Goal: Transaction & Acquisition: Purchase product/service

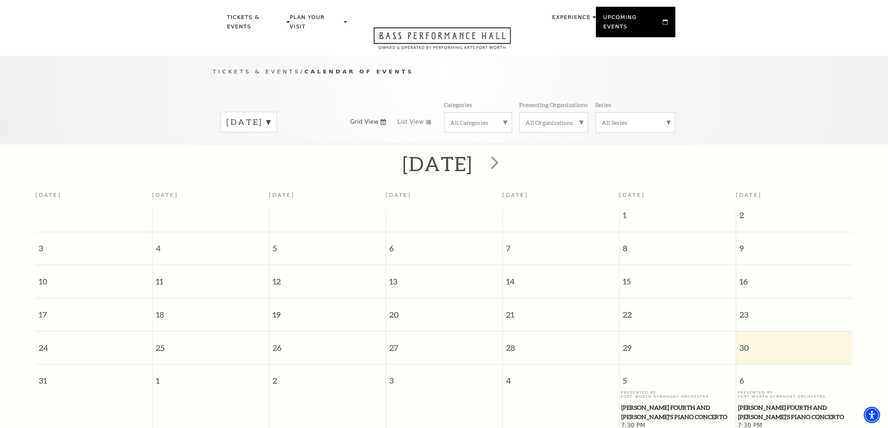
scroll to position [19, 0]
click at [271, 118] on label "August 2025" at bounding box center [249, 123] width 44 height 12
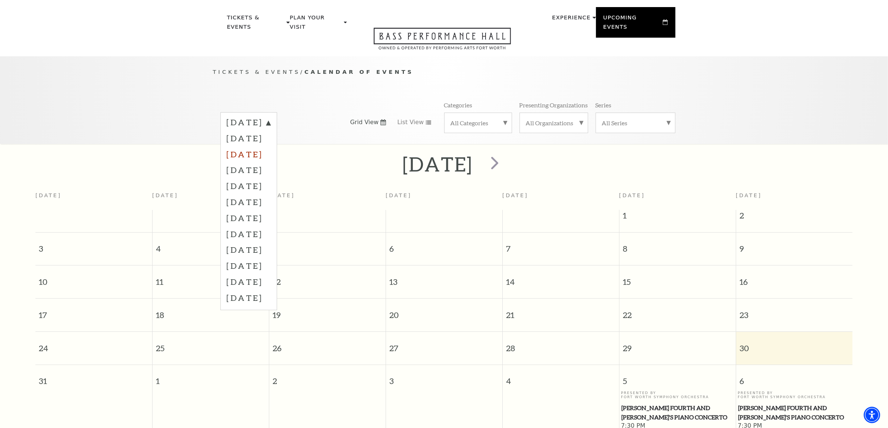
click at [270, 146] on label "October 2025" at bounding box center [249, 154] width 44 height 16
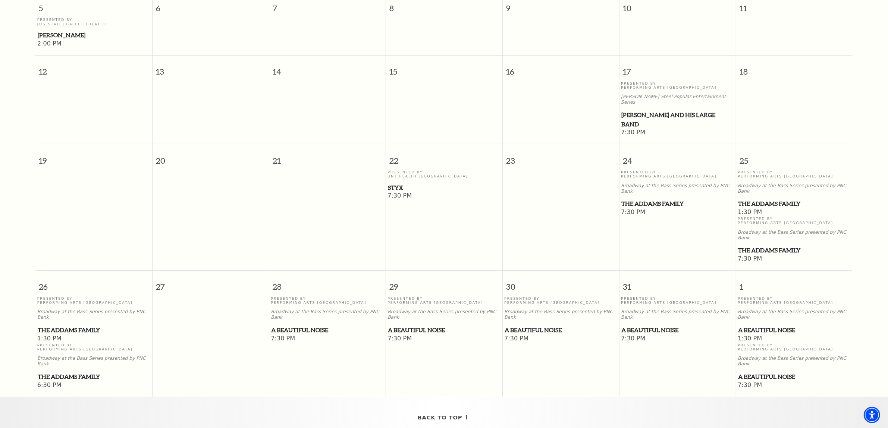
scroll to position [392, 0]
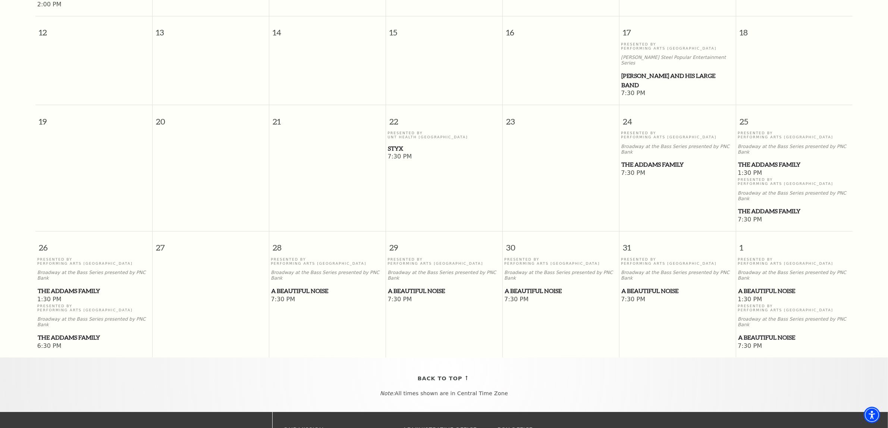
click at [637, 286] on span "A Beautiful Noise" at bounding box center [677, 290] width 112 height 9
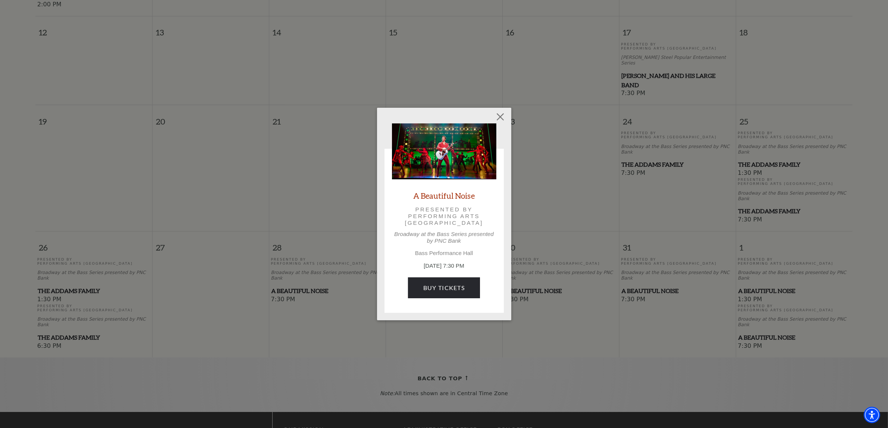
click at [436, 194] on link "A Beautiful Noise" at bounding box center [444, 195] width 62 height 10
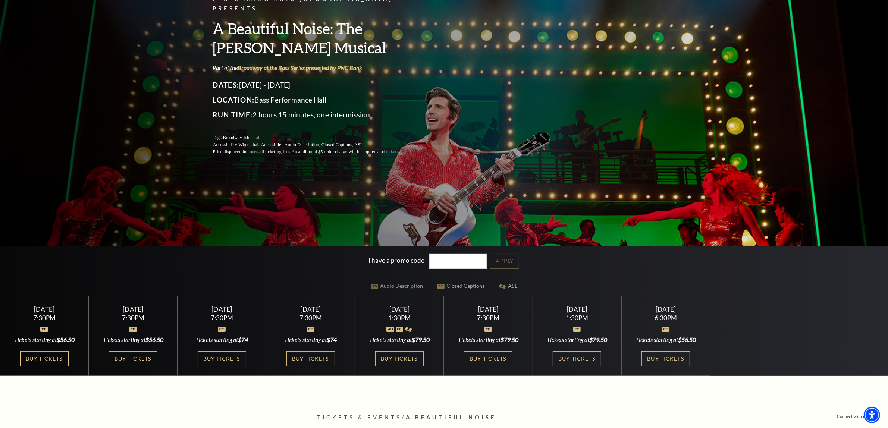
scroll to position [93, 0]
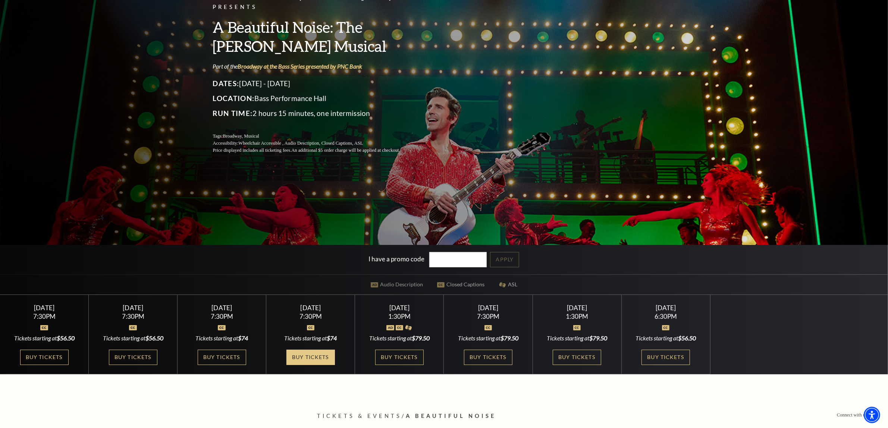
click at [309, 357] on link "Buy Tickets" at bounding box center [310, 357] width 48 height 15
click at [493, 360] on link "Buy Tickets" at bounding box center [488, 357] width 48 height 15
click at [482, 358] on link "Buy Tickets" at bounding box center [488, 357] width 48 height 15
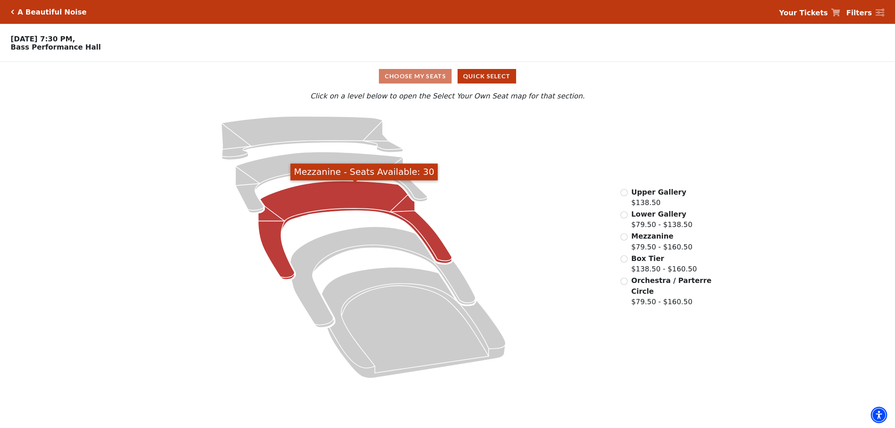
click at [343, 196] on icon "Mezzanine - Seats Available: 30" at bounding box center [355, 230] width 194 height 98
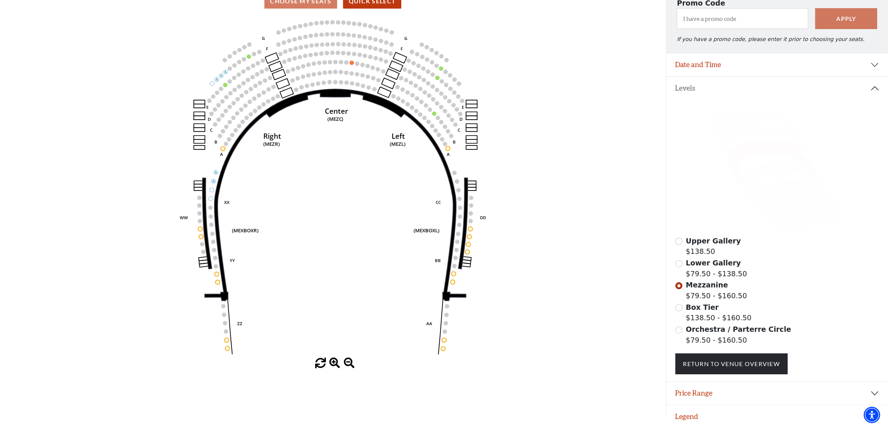
scroll to position [32, 0]
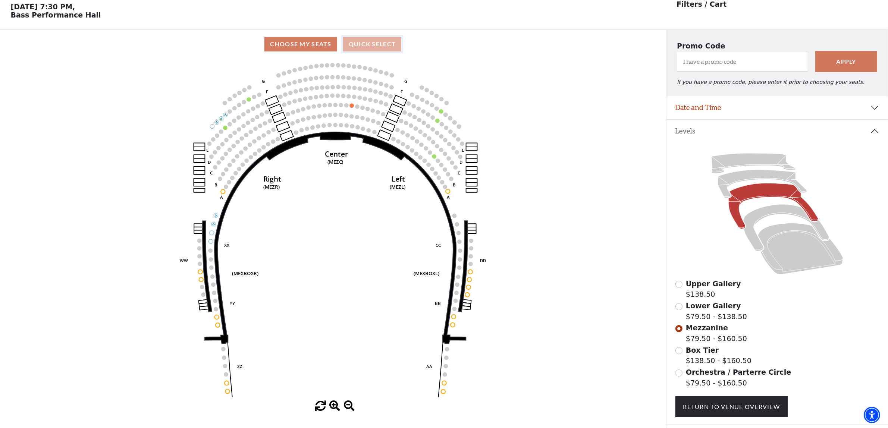
click at [370, 48] on button "Quick Select" at bounding box center [372, 44] width 59 height 15
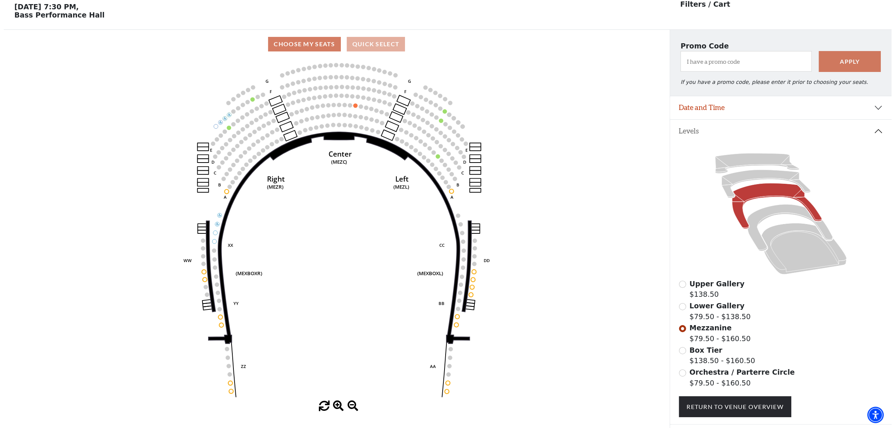
scroll to position [0, 0]
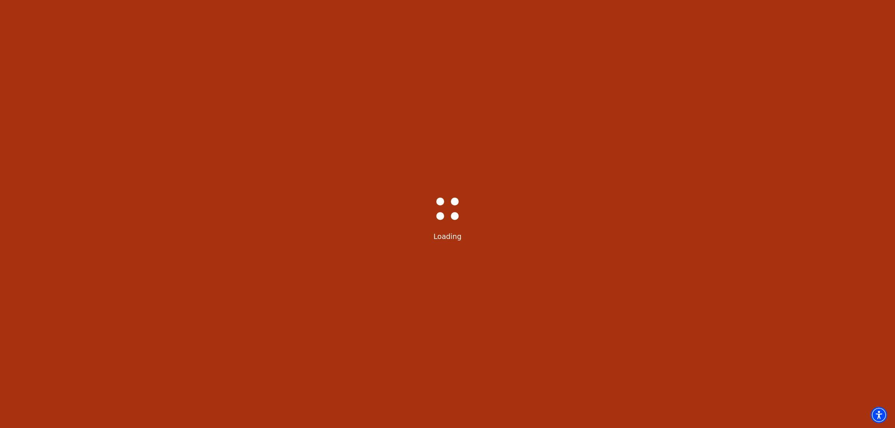
select select "6225"
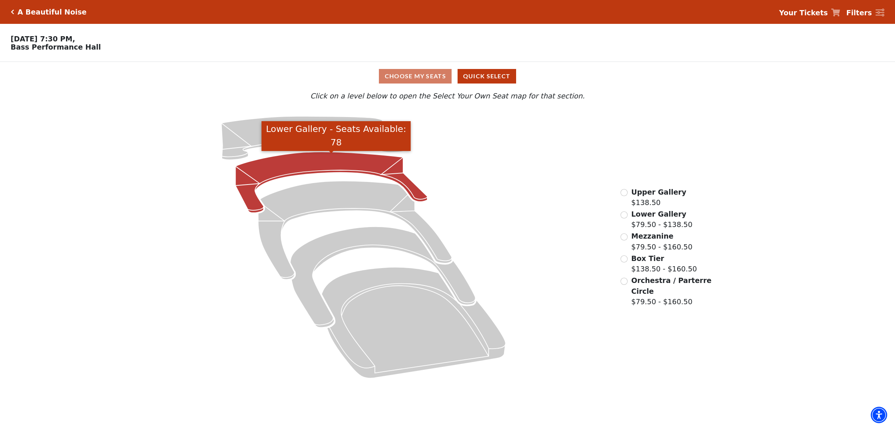
click at [333, 167] on icon "Lower Gallery - Seats Available: 78" at bounding box center [332, 182] width 192 height 61
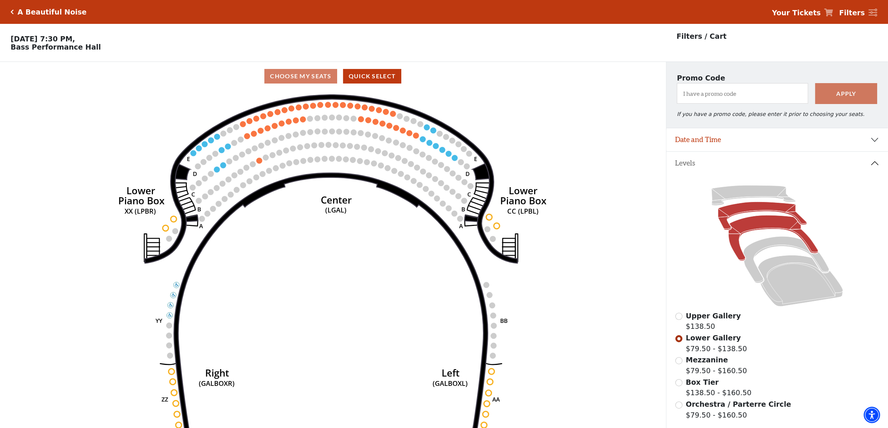
click at [759, 229] on icon at bounding box center [772, 237] width 89 height 45
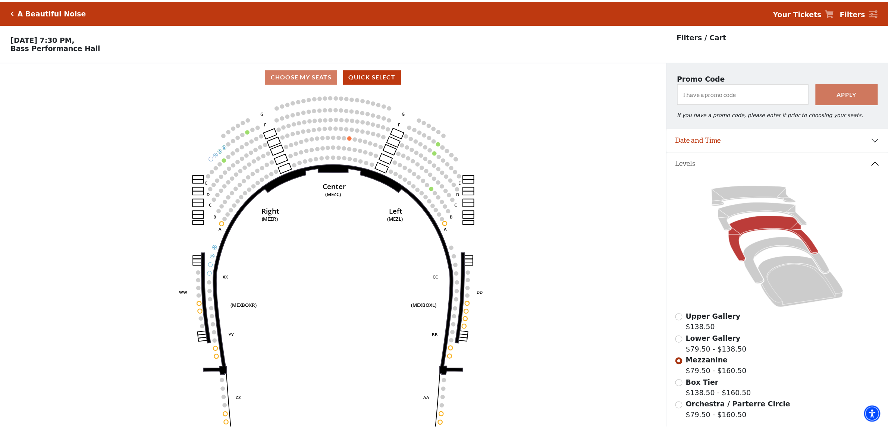
scroll to position [34, 0]
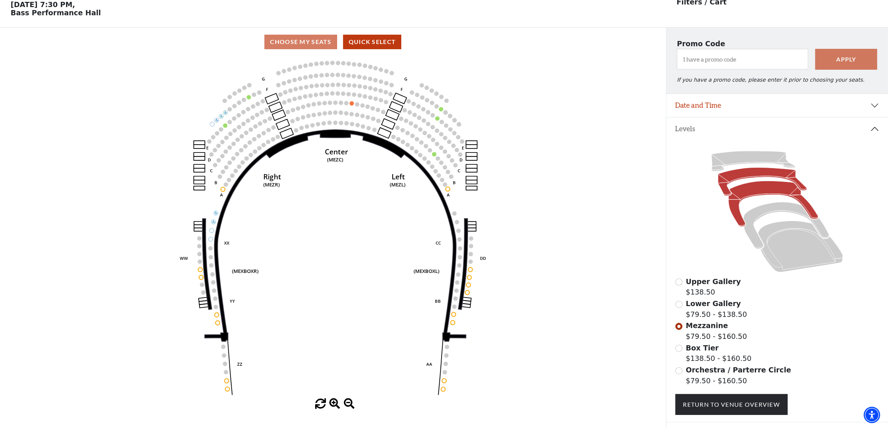
click at [765, 176] on icon at bounding box center [762, 182] width 89 height 28
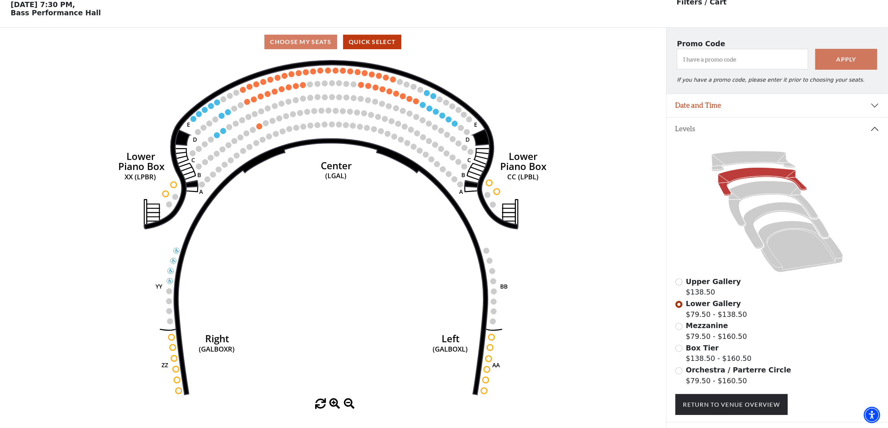
click at [295, 47] on div "Choose My Seats Quick Select" at bounding box center [333, 42] width 666 height 15
click at [293, 45] on div "Choose My Seats Quick Select" at bounding box center [333, 42] width 666 height 15
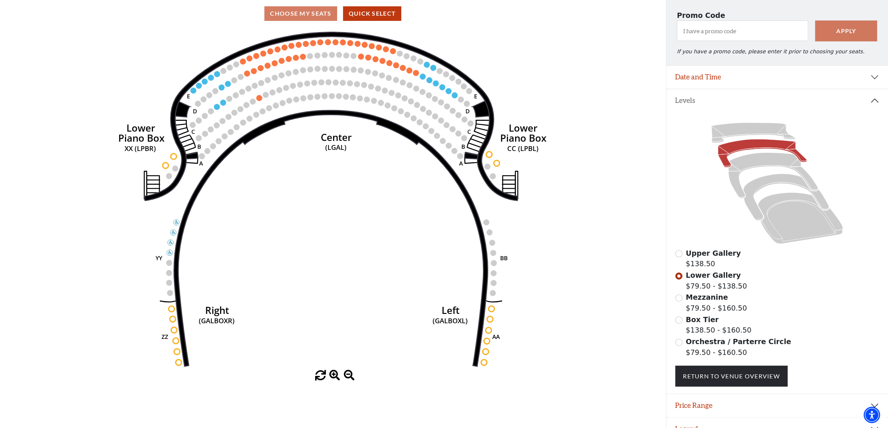
scroll to position [79, 0]
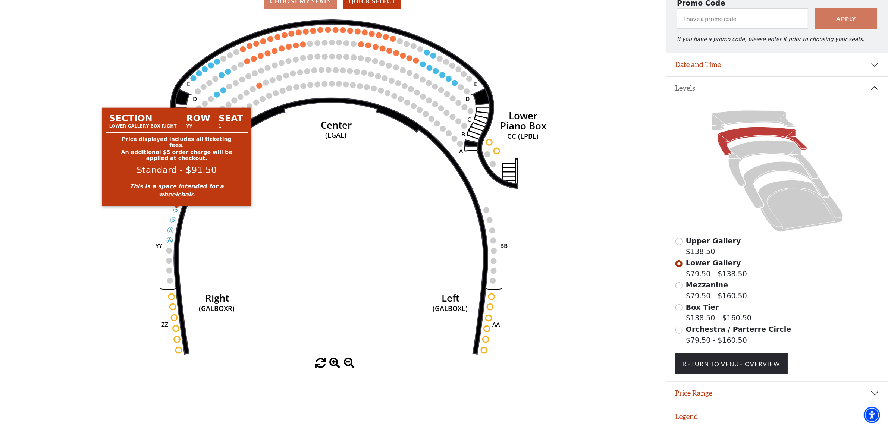
click at [176, 209] on circle at bounding box center [177, 210] width 6 height 6
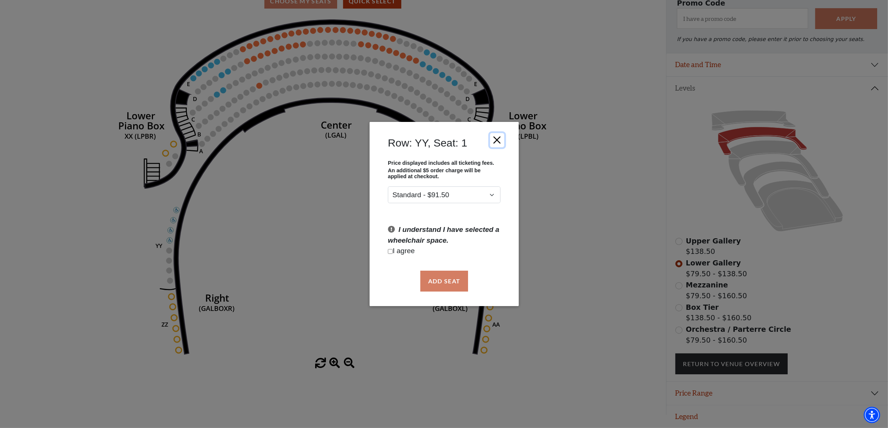
click at [496, 140] on button "Close" at bounding box center [496, 140] width 14 height 14
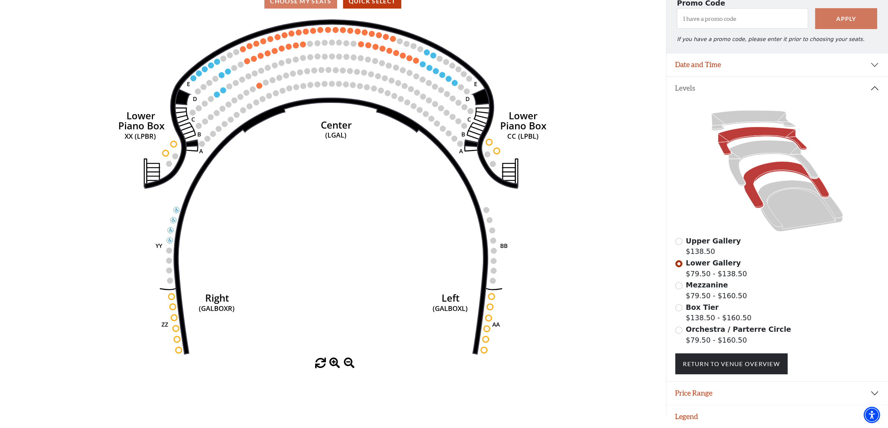
click at [775, 168] on icon at bounding box center [786, 185] width 86 height 47
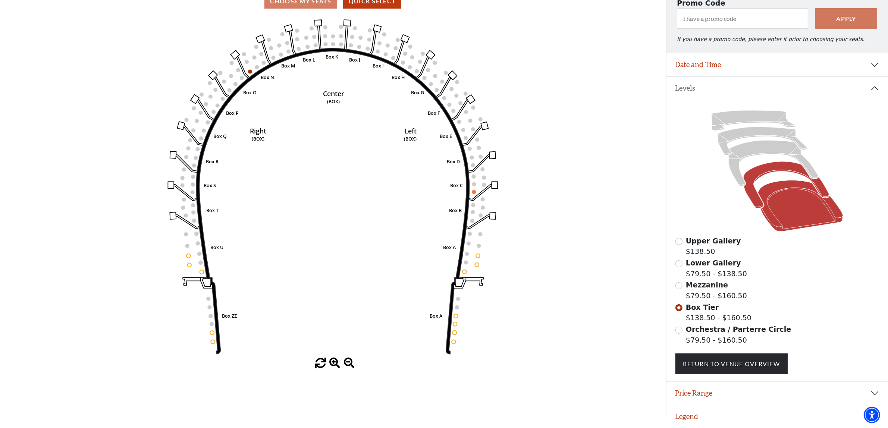
click at [778, 209] on icon at bounding box center [799, 205] width 85 height 51
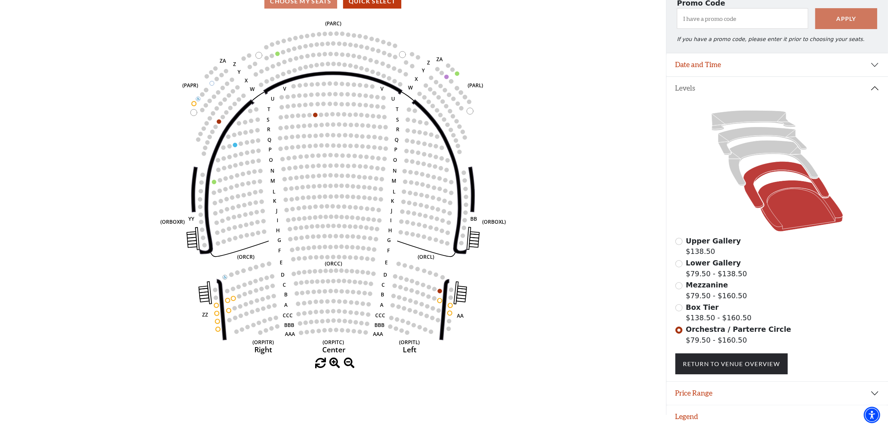
click at [763, 171] on icon at bounding box center [786, 185] width 86 height 47
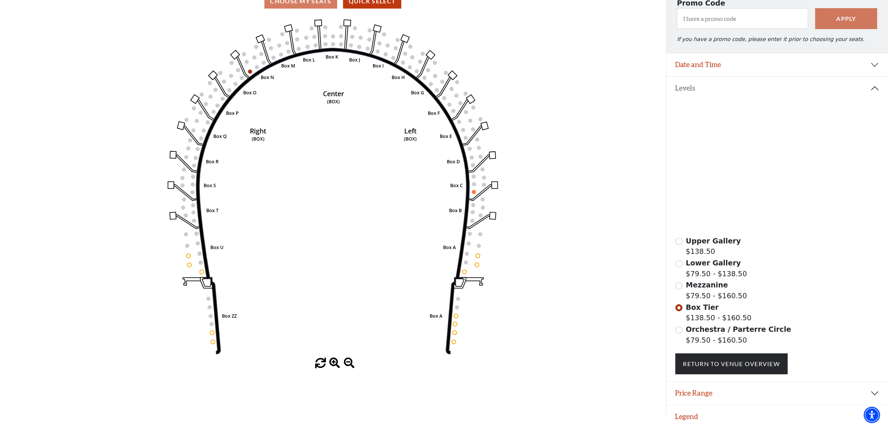
click at [759, 149] on icon at bounding box center [772, 163] width 89 height 45
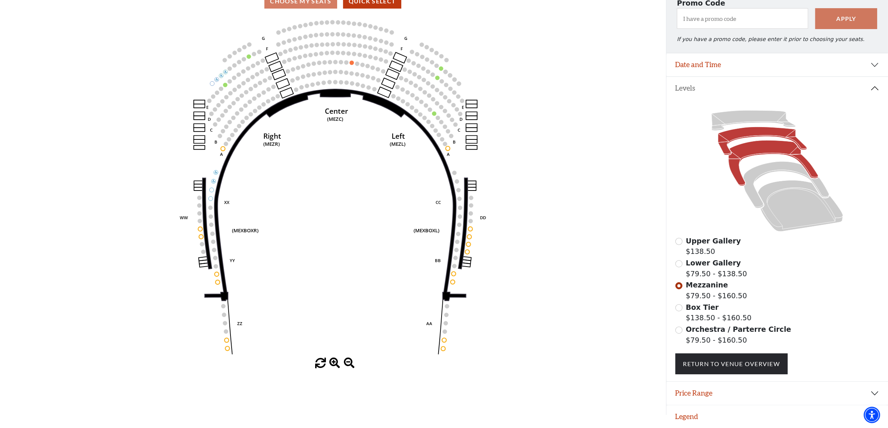
click at [759, 135] on icon at bounding box center [762, 141] width 89 height 28
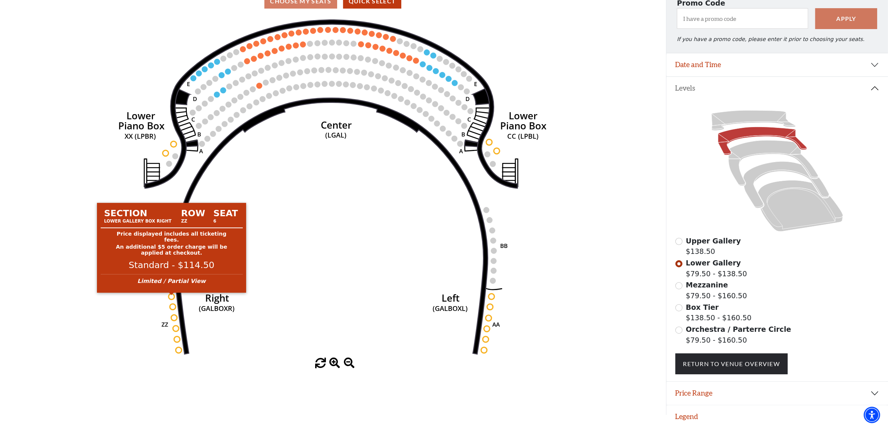
click at [172, 294] on circle at bounding box center [171, 297] width 6 height 6
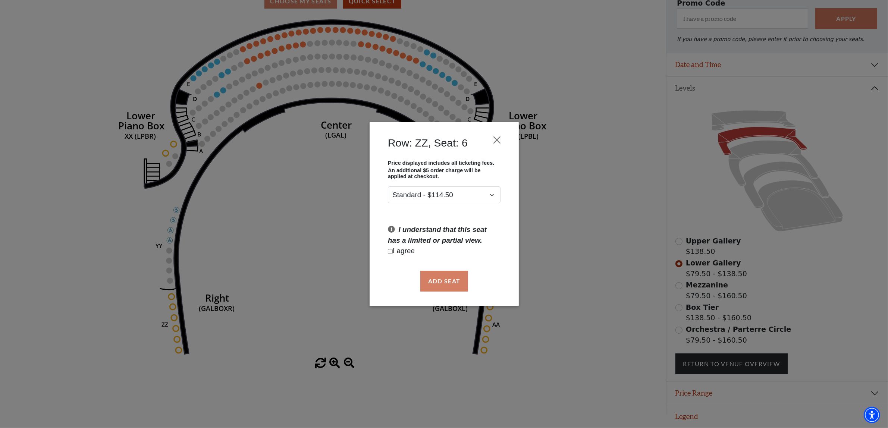
click at [387, 254] on div "I understand that this seat has a limited or partial view. I agree" at bounding box center [443, 240] width 123 height 32
click at [390, 251] on input "Checkbox field" at bounding box center [390, 251] width 5 height 5
checkbox input "true"
click at [441, 281] on button "Add Seat" at bounding box center [444, 281] width 48 height 21
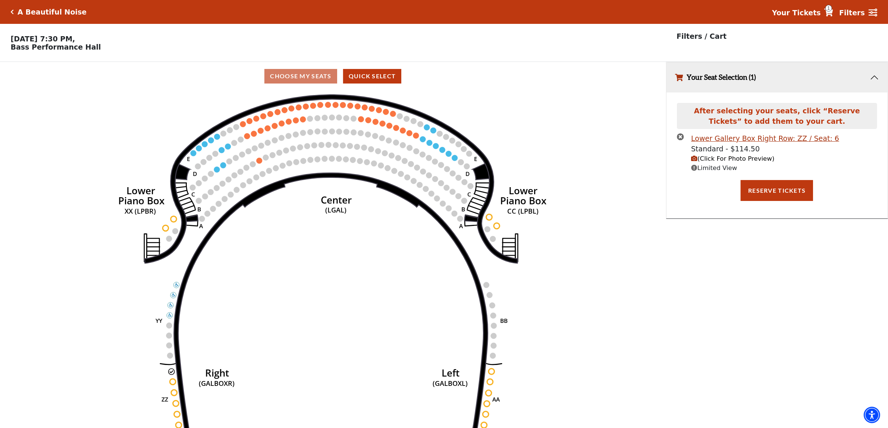
scroll to position [18, 0]
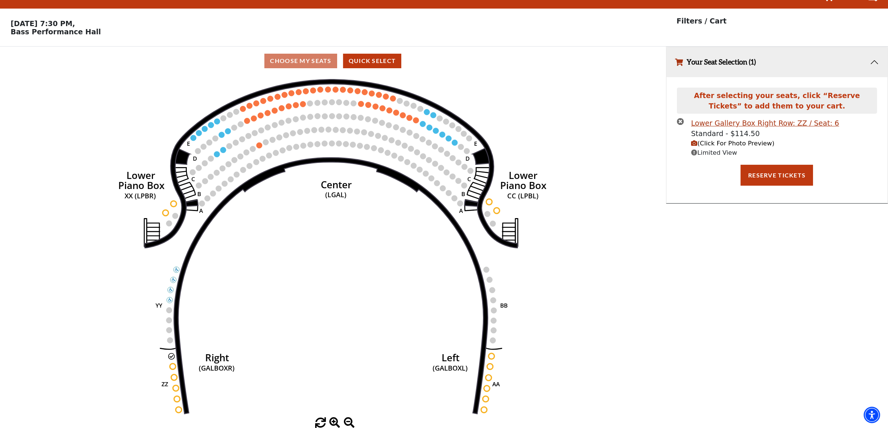
click at [710, 144] on span "(Click For Photo Preview)" at bounding box center [732, 143] width 83 height 7
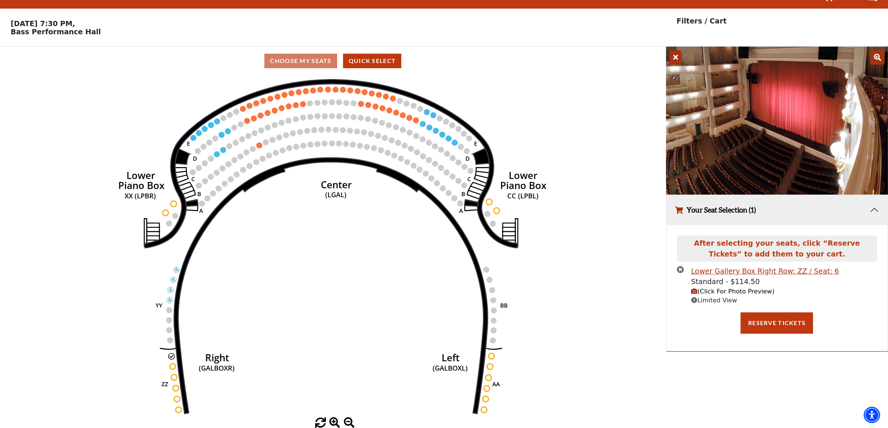
click at [874, 211] on button "Your Seat Selection (1)" at bounding box center [776, 210] width 221 height 30
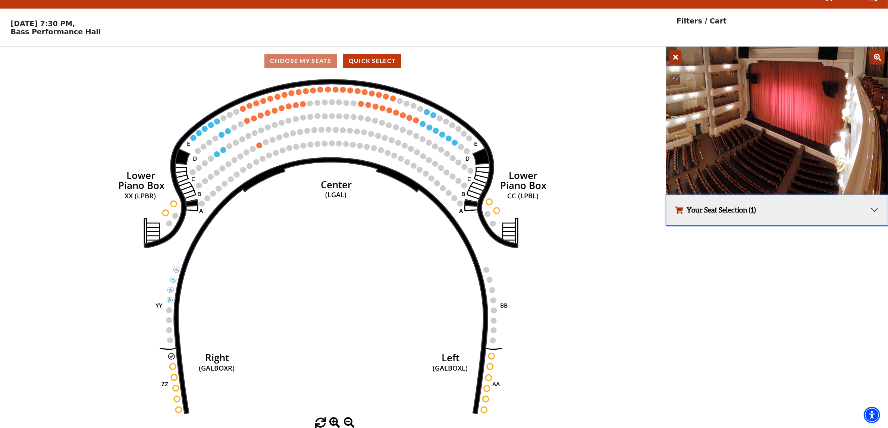
click at [874, 211] on button "Your Seat Selection (1)" at bounding box center [776, 210] width 221 height 30
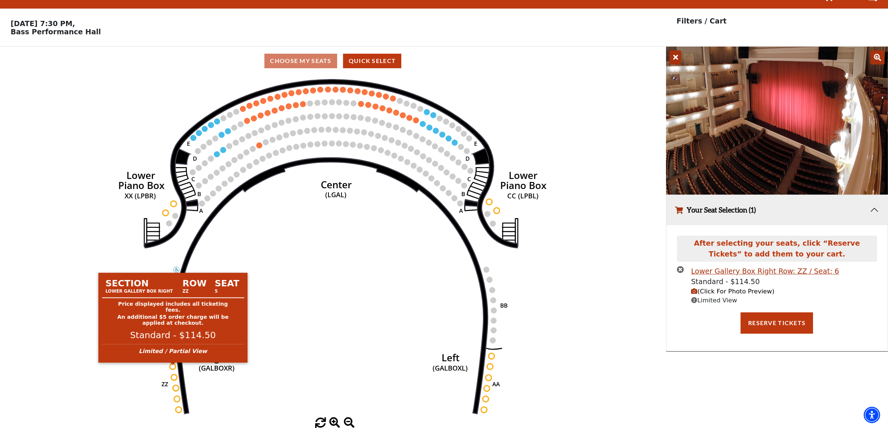
click at [172, 366] on circle at bounding box center [173, 366] width 6 height 6
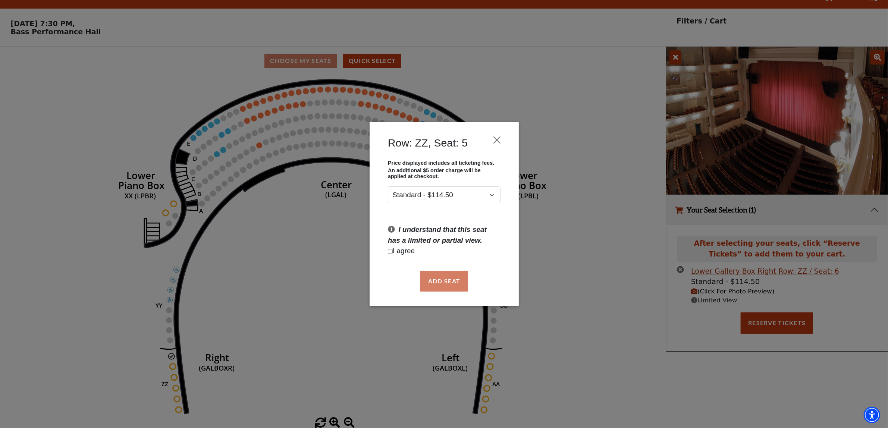
click at [392, 252] on input "Checkbox field" at bounding box center [390, 251] width 5 height 5
checkbox input "true"
drag, startPoint x: 431, startPoint y: 276, endPoint x: 323, endPoint y: 303, distance: 110.7
click at [429, 277] on button "Add Seat" at bounding box center [444, 281] width 48 height 21
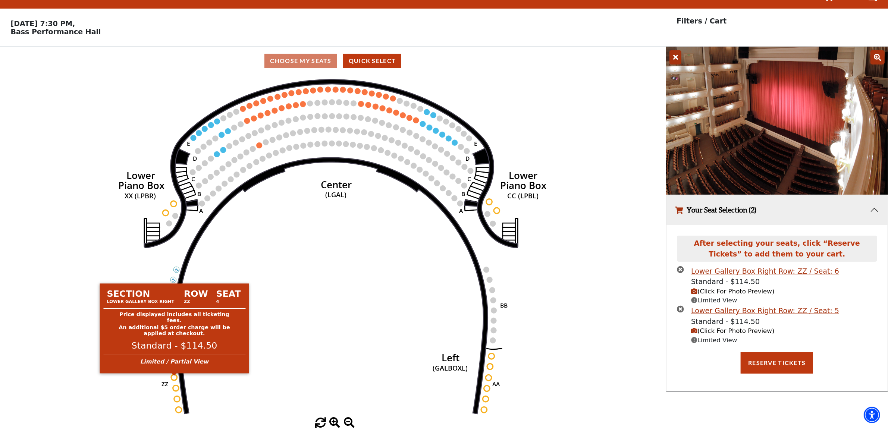
click at [176, 378] on circle at bounding box center [174, 377] width 6 height 6
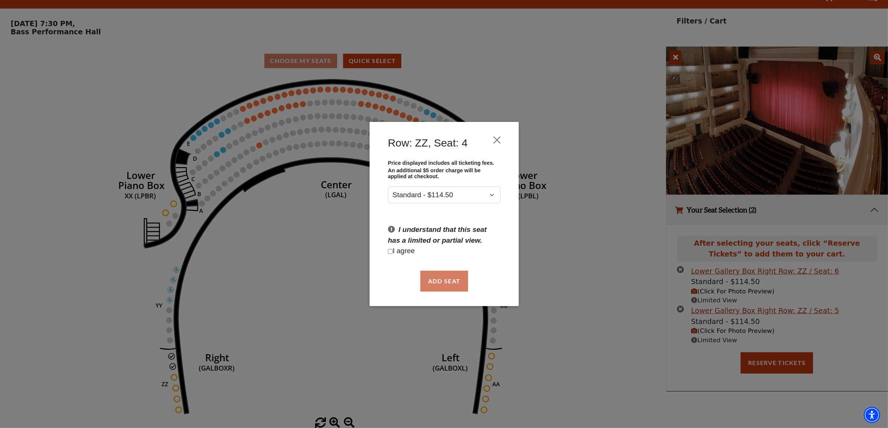
click at [392, 253] on input "Checkbox field" at bounding box center [390, 251] width 5 height 5
checkbox input "true"
click at [445, 289] on button "Add Seat" at bounding box center [444, 281] width 48 height 21
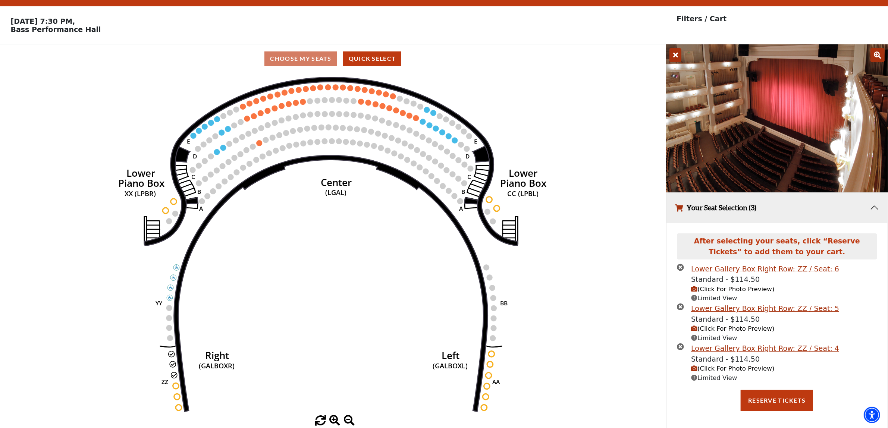
scroll to position [3, 0]
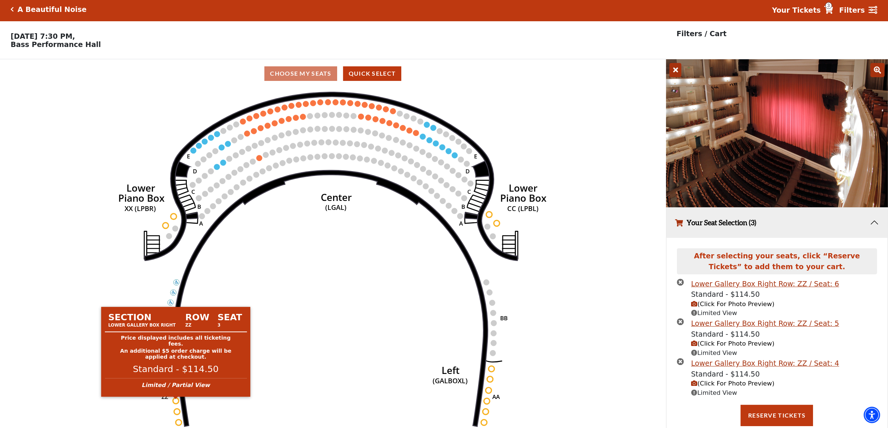
click at [176, 403] on circle at bounding box center [176, 401] width 6 height 6
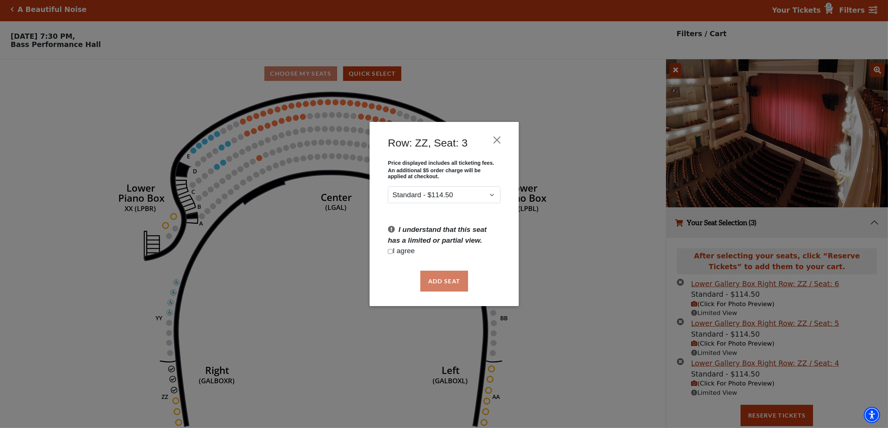
click at [388, 251] on input "Checkbox field" at bounding box center [390, 251] width 5 height 5
checkbox input "true"
click at [431, 279] on button "Add Seat" at bounding box center [444, 281] width 48 height 21
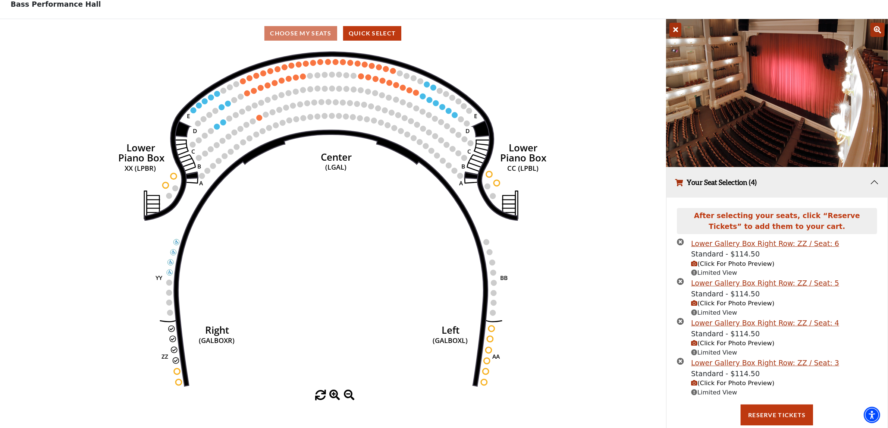
scroll to position [61, 0]
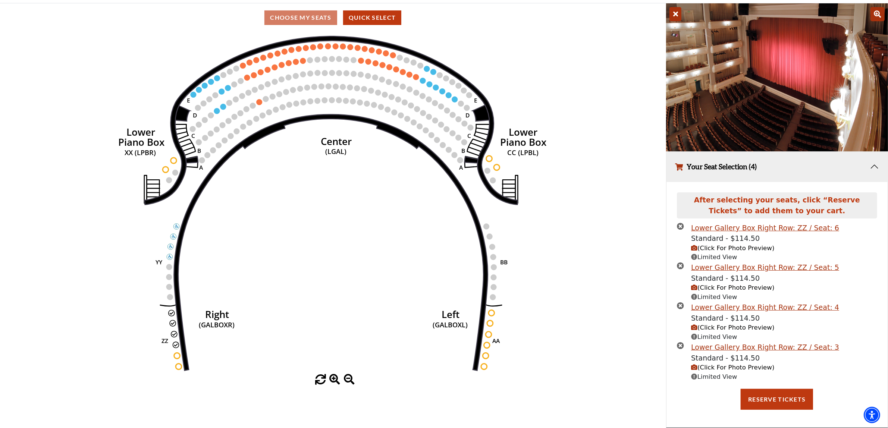
click at [727, 370] on span "(Click For Photo Preview)" at bounding box center [732, 367] width 83 height 7
click at [713, 366] on span "(Click For Photo Preview)" at bounding box center [732, 367] width 83 height 7
click at [747, 121] on img at bounding box center [777, 77] width 222 height 148
click at [721, 366] on span "(Click For Photo Preview)" at bounding box center [732, 367] width 83 height 7
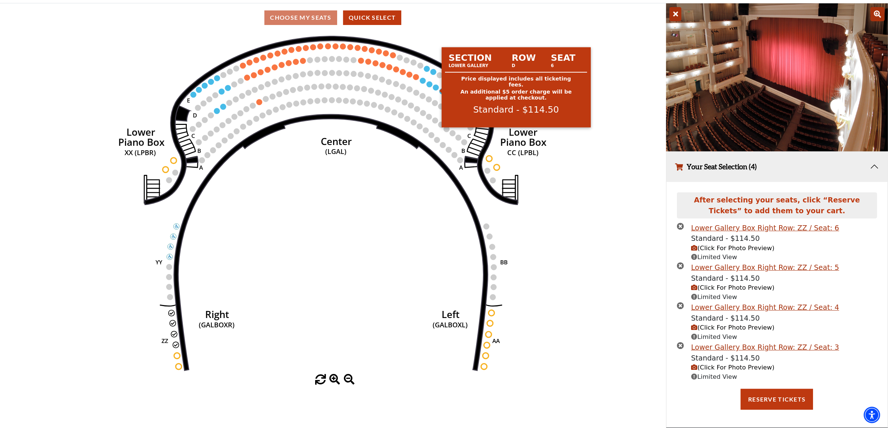
click at [437, 88] on circle at bounding box center [436, 88] width 6 height 6
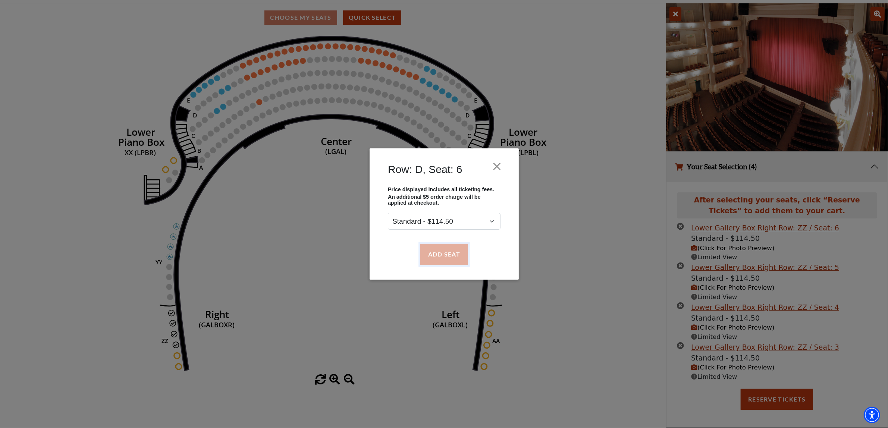
click at [458, 252] on button "Add Seat" at bounding box center [444, 254] width 48 height 21
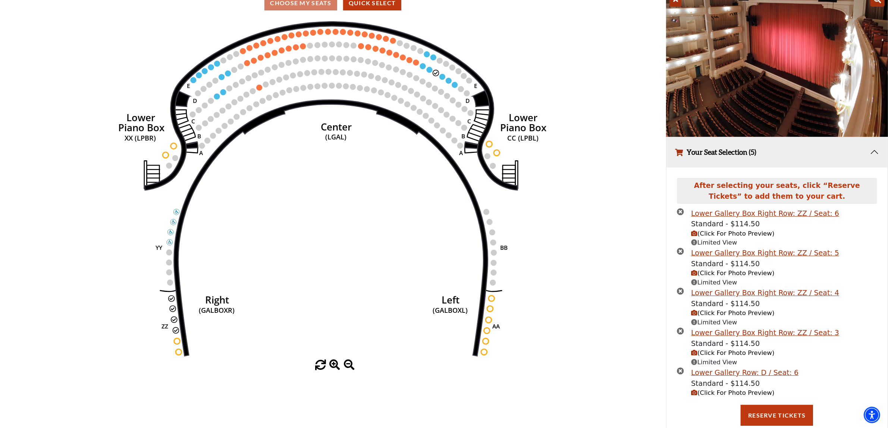
click at [720, 394] on span "(Click For Photo Preview)" at bounding box center [732, 392] width 83 height 7
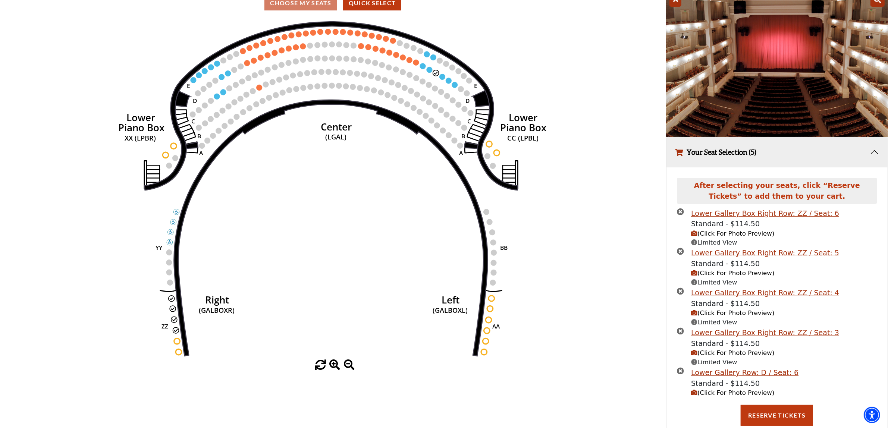
click at [731, 356] on span "(Click For Photo Preview)" at bounding box center [732, 352] width 83 height 7
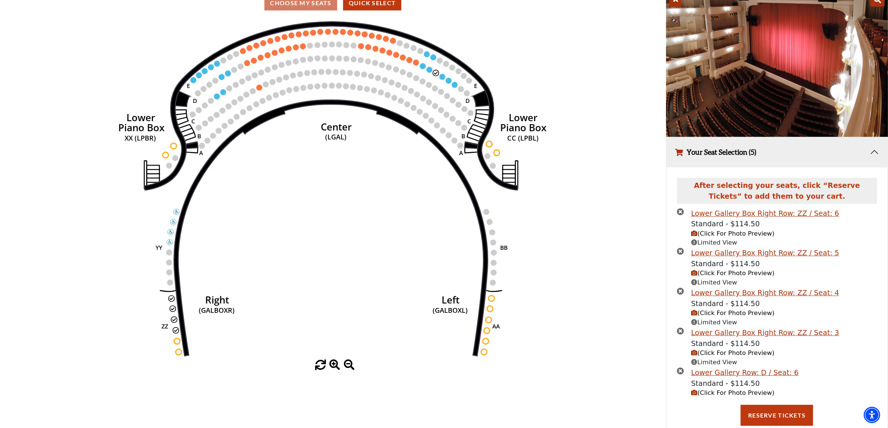
scroll to position [91, 0]
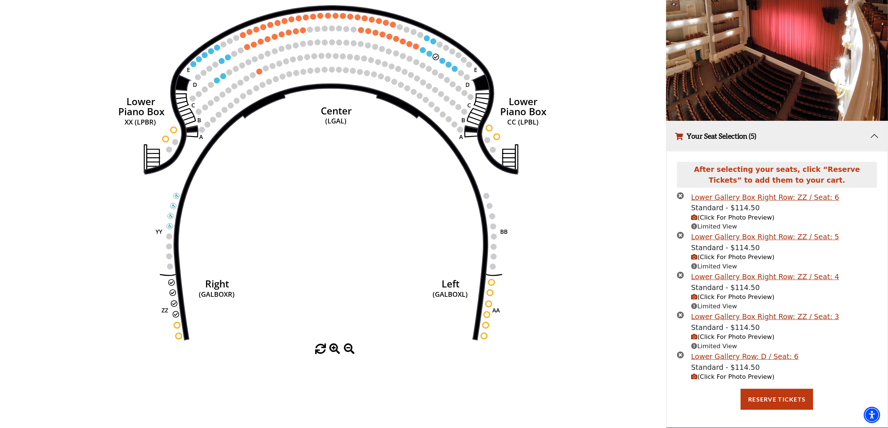
click at [679, 356] on icon "times-circle" at bounding box center [680, 354] width 7 height 7
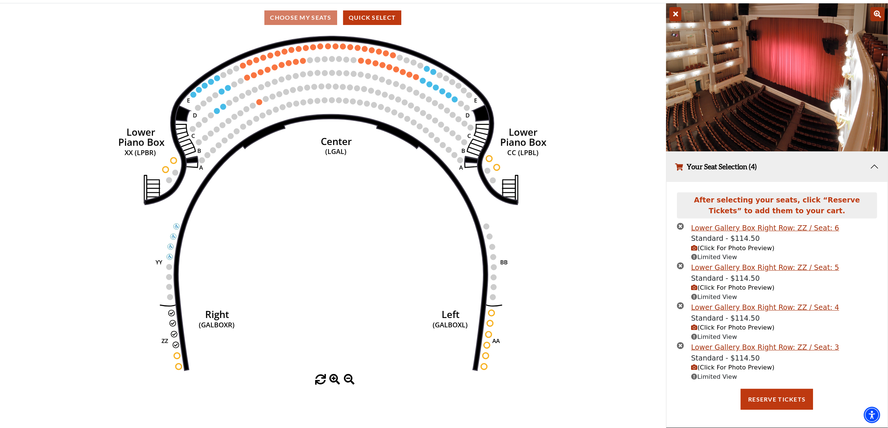
scroll to position [61, 0]
click at [759, 399] on button "Reserve Tickets" at bounding box center [776, 399] width 72 height 21
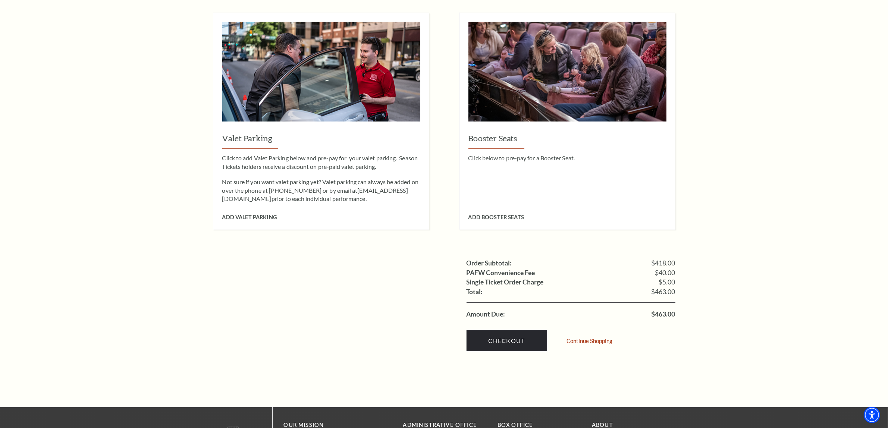
scroll to position [606, 0]
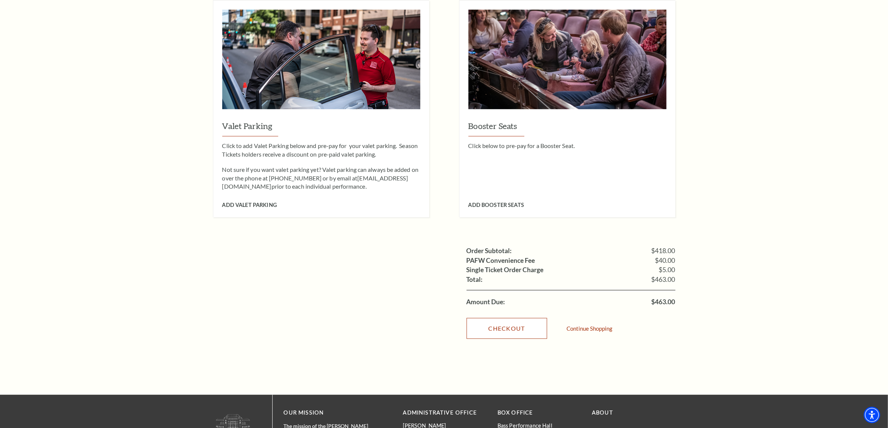
click at [521, 318] on link "Checkout" at bounding box center [506, 328] width 81 height 21
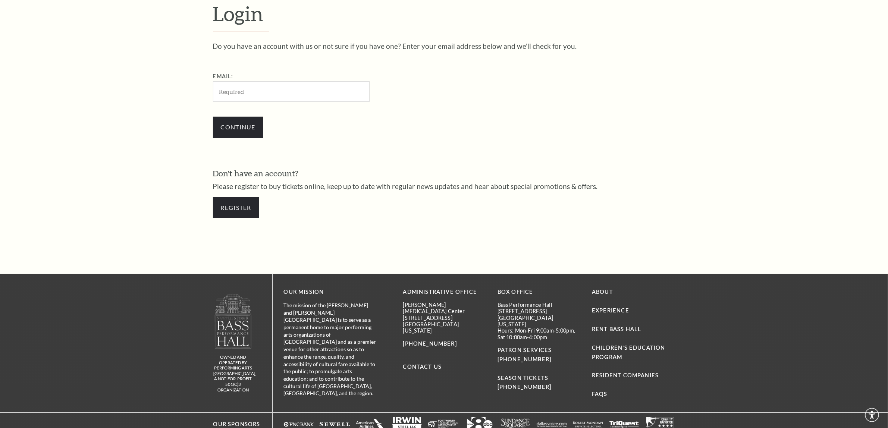
scroll to position [284, 0]
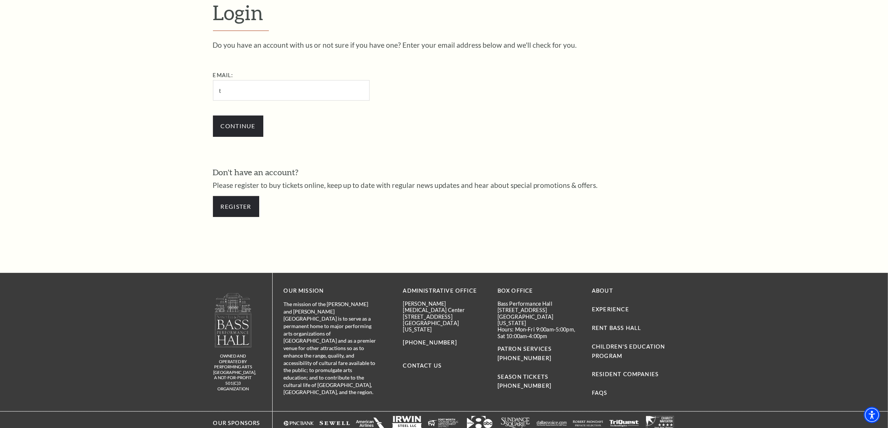
type input "[DOMAIN_NAME][EMAIL_ADDRESS][DOMAIN_NAME]"
click at [235, 123] on input "Continue" at bounding box center [238, 126] width 50 height 21
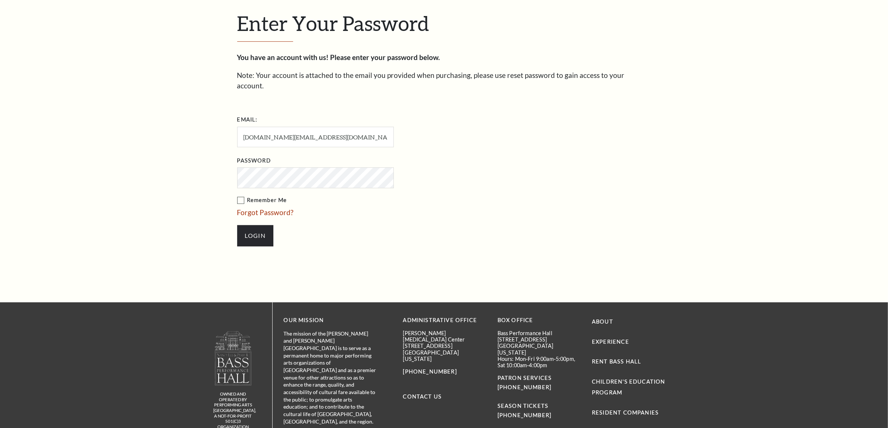
scroll to position [291, 0]
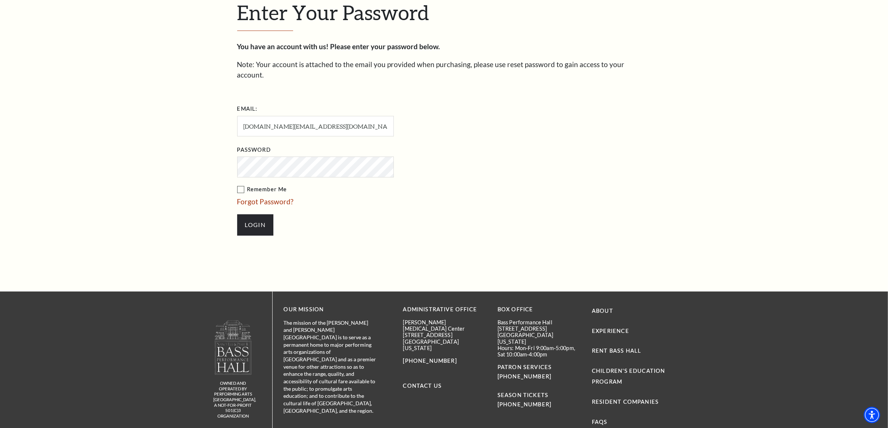
click at [240, 185] on label "Remember Me" at bounding box center [352, 189] width 231 height 9
click at [0, 0] on input "Remember Me" at bounding box center [0, 0] width 0 height 0
click at [261, 218] on input "Login" at bounding box center [255, 224] width 36 height 21
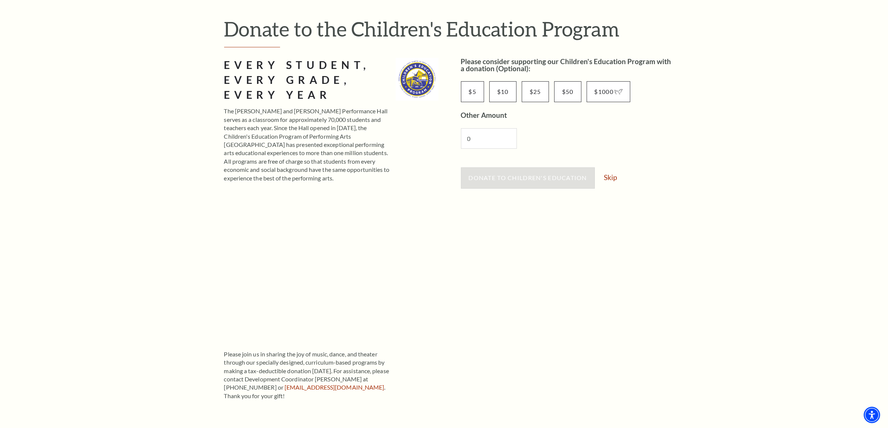
scroll to position [93, 0]
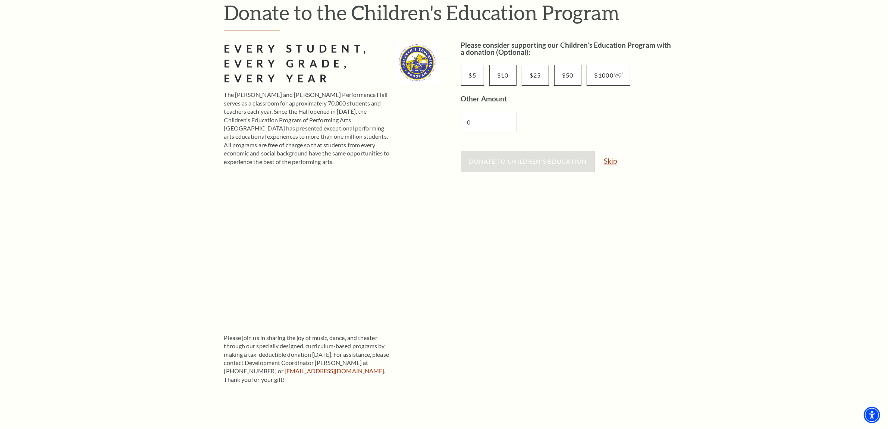
click at [608, 163] on link "Skip" at bounding box center [610, 160] width 13 height 7
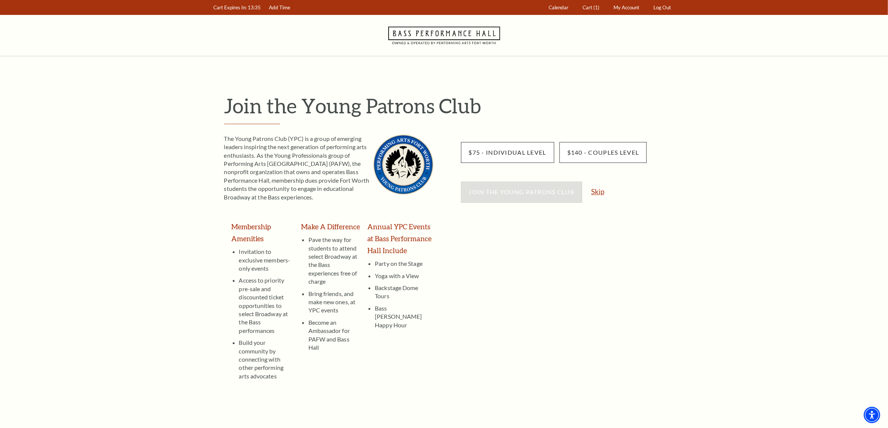
click at [598, 194] on link "Skip" at bounding box center [597, 191] width 13 height 7
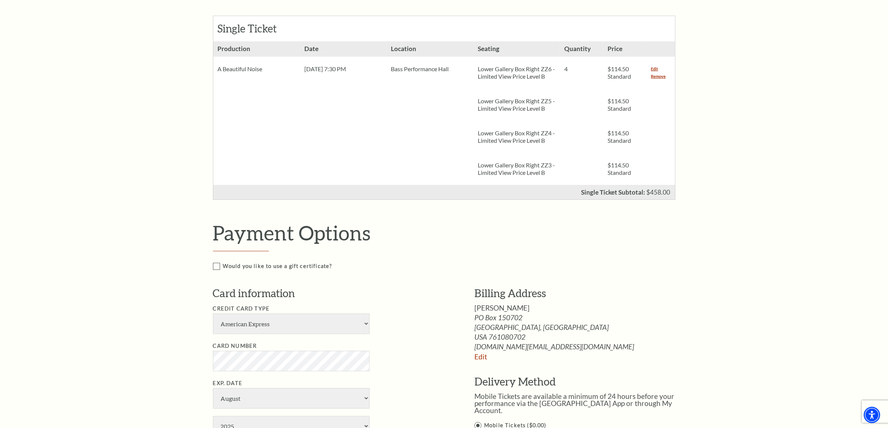
scroll to position [186, 0]
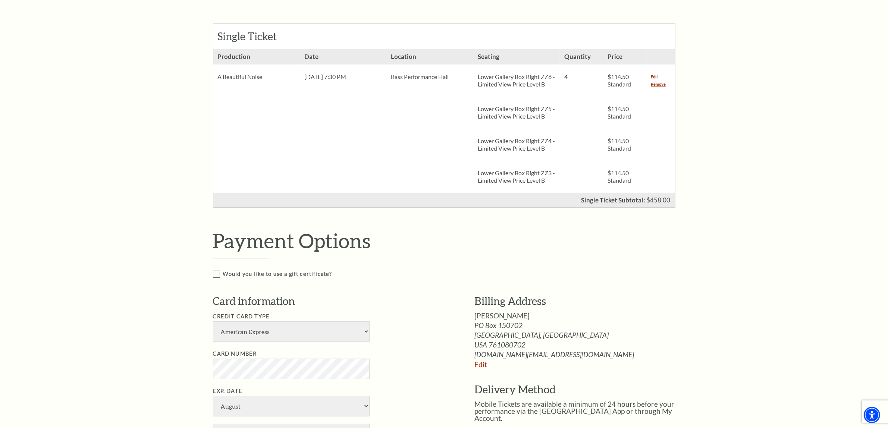
click at [786, 114] on div "Notice × Tickets cannot be removed during a Ticket Exchange. Choose Start Over …" at bounding box center [444, 325] width 888 height 911
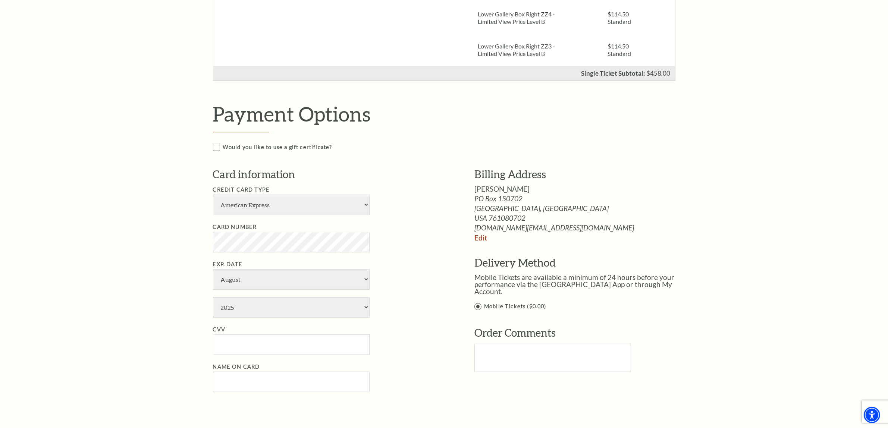
scroll to position [326, 0]
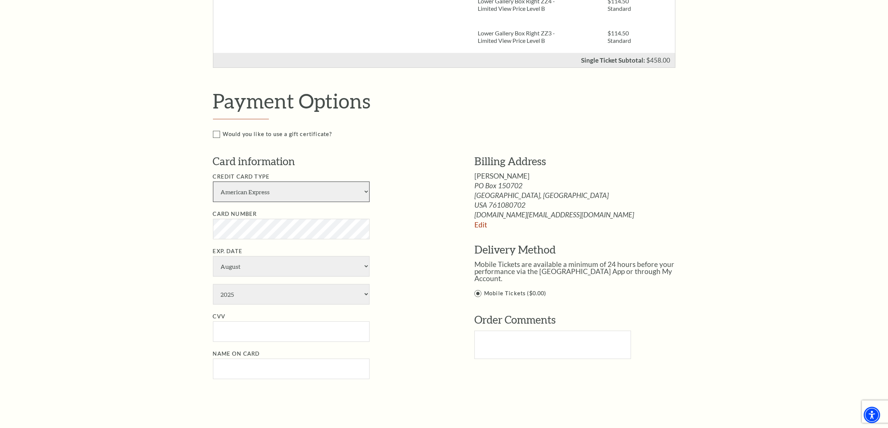
click at [368, 190] on select "American Express Visa Master Card Discover" at bounding box center [291, 192] width 157 height 21
select select "28"
click at [213, 182] on select "American Express Visa Master Card Discover" at bounding box center [291, 192] width 157 height 21
click at [357, 274] on select "January February March April May June July August September October November De…" at bounding box center [291, 266] width 157 height 21
select select "10"
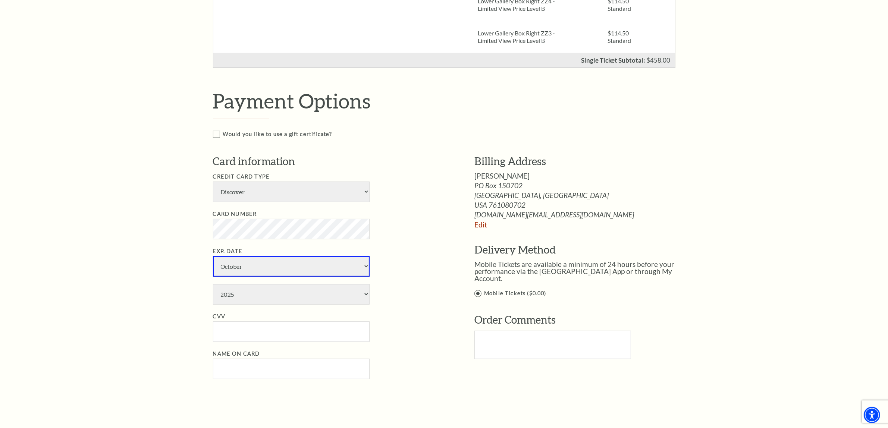
click at [213, 256] on select "January February March April May June July August September October November De…" at bounding box center [291, 266] width 157 height 21
click at [364, 294] on select "2025 2026 2027 2028 2029 2030 2031 2032 2033 2034" at bounding box center [291, 294] width 157 height 21
select select "2027"
click at [213, 284] on select "2025 2026 2027 2028 2029 2030 2031 2032 2033 2034" at bounding box center [291, 294] width 157 height 21
click at [250, 325] on input "CVV" at bounding box center [291, 331] width 157 height 21
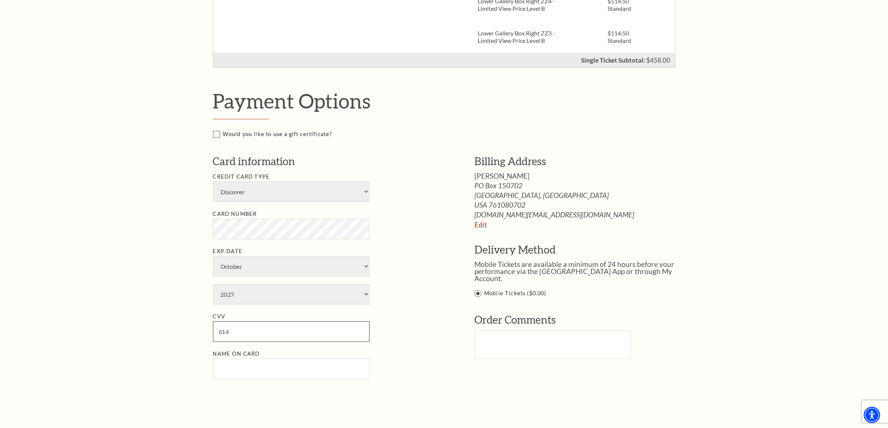
type input "614"
click at [274, 363] on input "Name on Card" at bounding box center [291, 369] width 157 height 21
type input "Tammy S Foster"
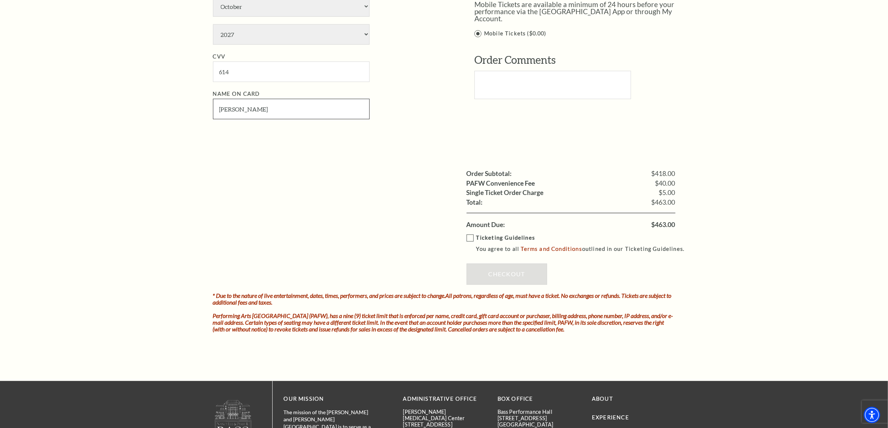
scroll to position [606, 0]
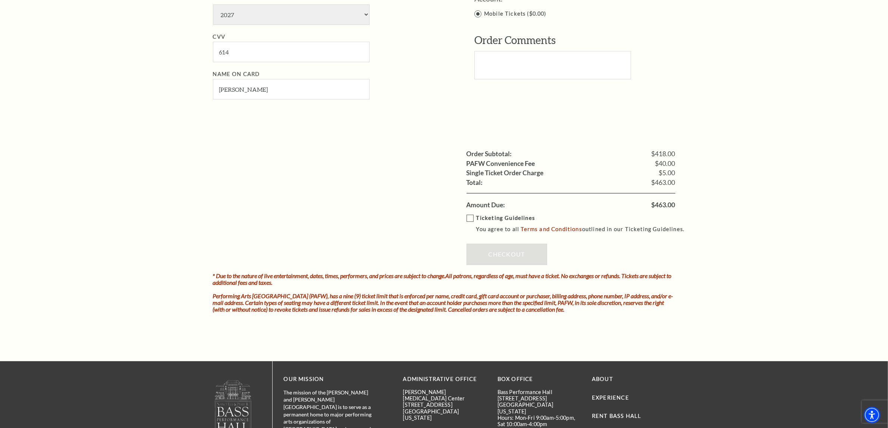
click at [472, 219] on label "Ticketing Guidelines You agree to all Terms and Conditions outlined in our Tick…" at bounding box center [578, 224] width 225 height 21
click at [0, 0] on input "Ticketing Guidelines You agree to all Terms and Conditions outlined in our Tick…" at bounding box center [0, 0] width 0 height 0
click at [498, 250] on link "Checkout" at bounding box center [506, 254] width 81 height 21
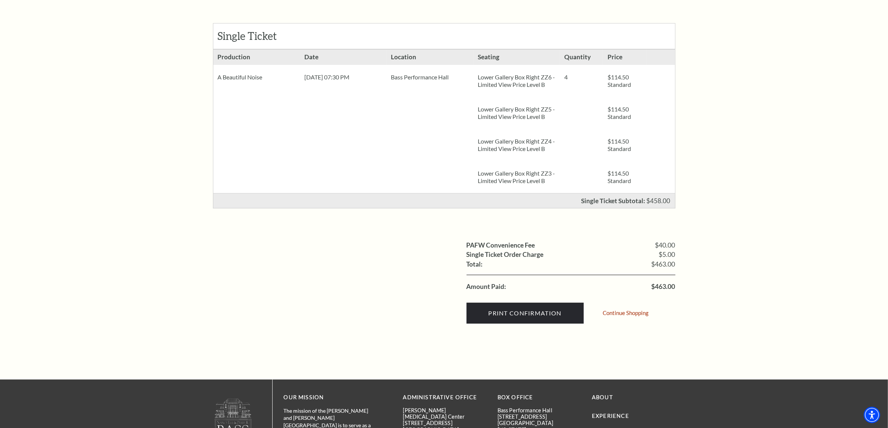
scroll to position [140, 0]
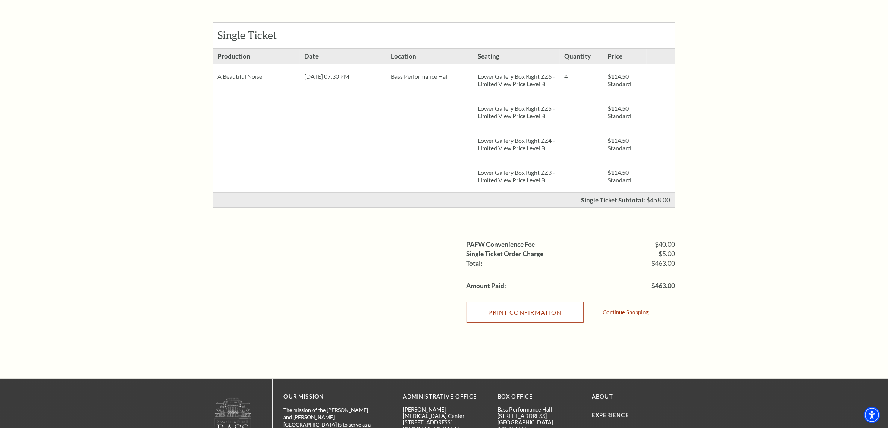
click at [546, 313] on input "Print Confirmation" at bounding box center [524, 312] width 117 height 21
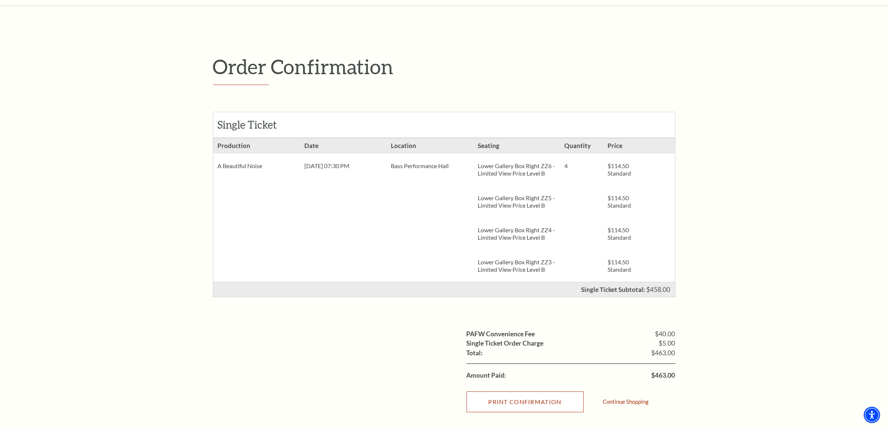
scroll to position [47, 0]
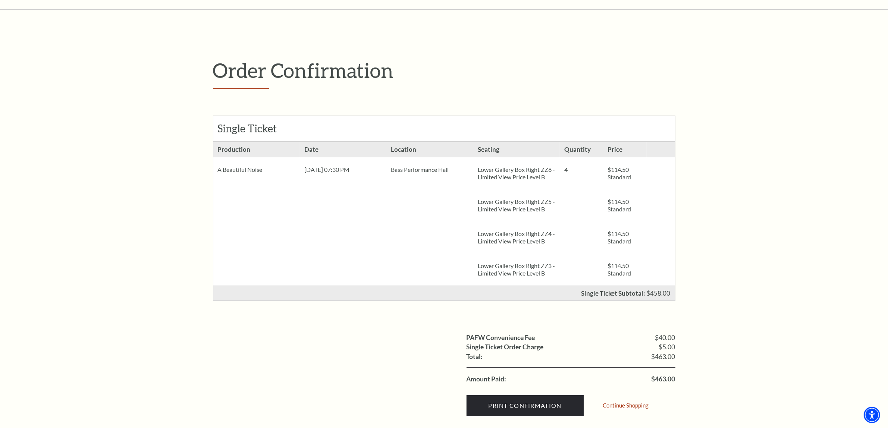
click at [612, 405] on link "Continue Shopping" at bounding box center [626, 406] width 46 height 6
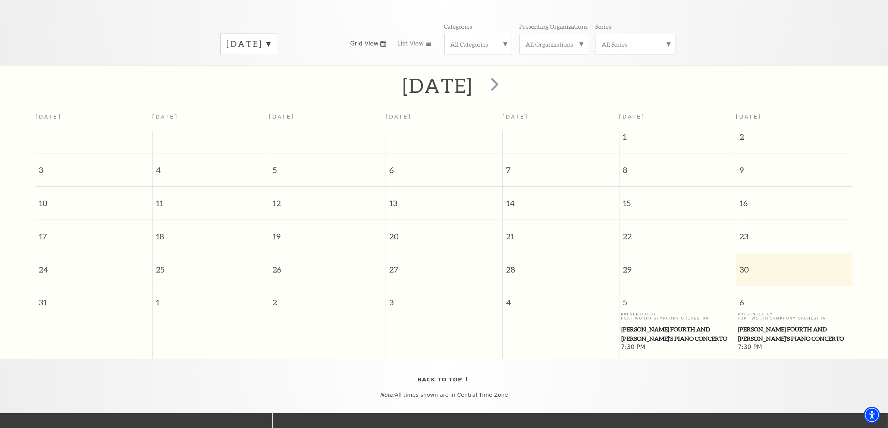
scroll to position [112, 0]
